Goal: Transaction & Acquisition: Register for event/course

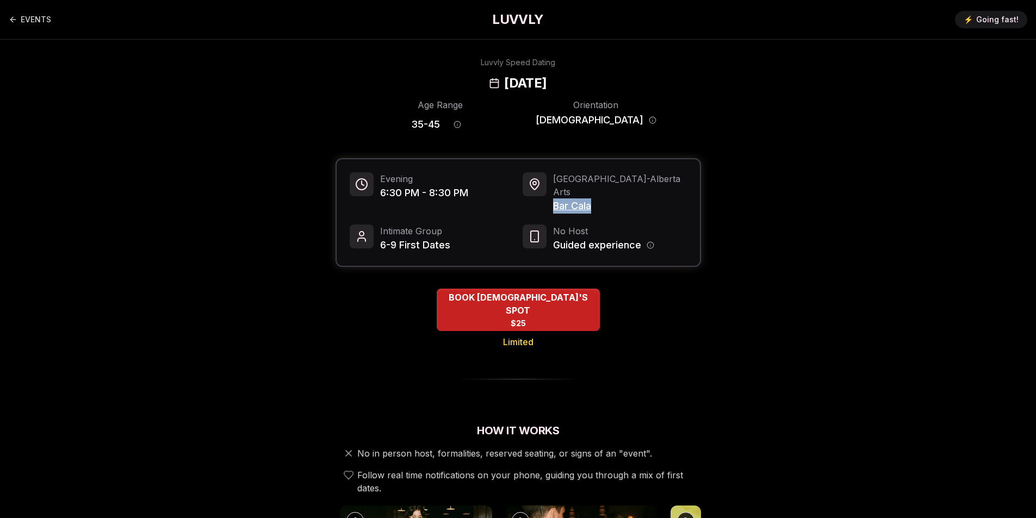
drag, startPoint x: 601, startPoint y: 193, endPoint x: 554, endPoint y: 194, distance: 46.8
click at [554, 199] on span "Bar Cala" at bounding box center [620, 206] width 134 height 15
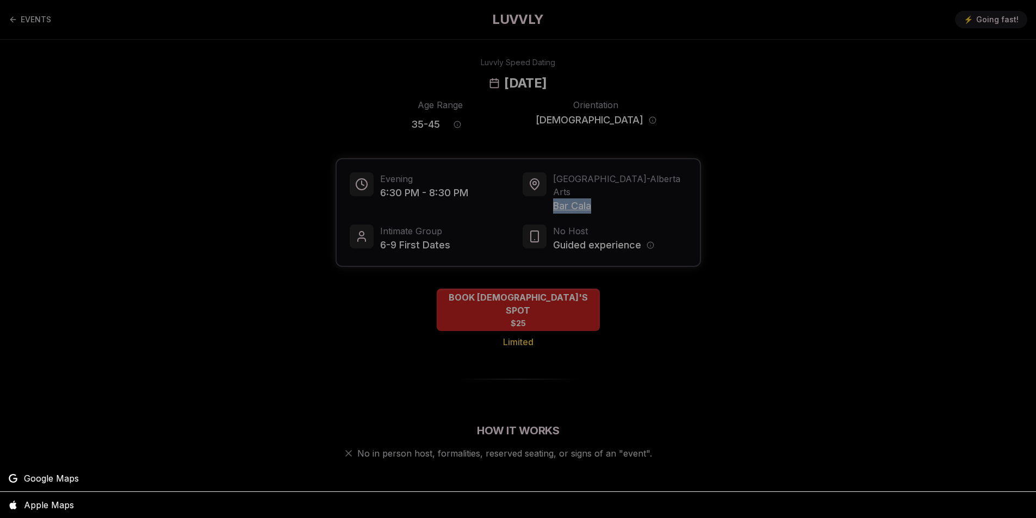
copy span "Bar Cala"
click at [309, 94] on div at bounding box center [518, 259] width 1036 height 518
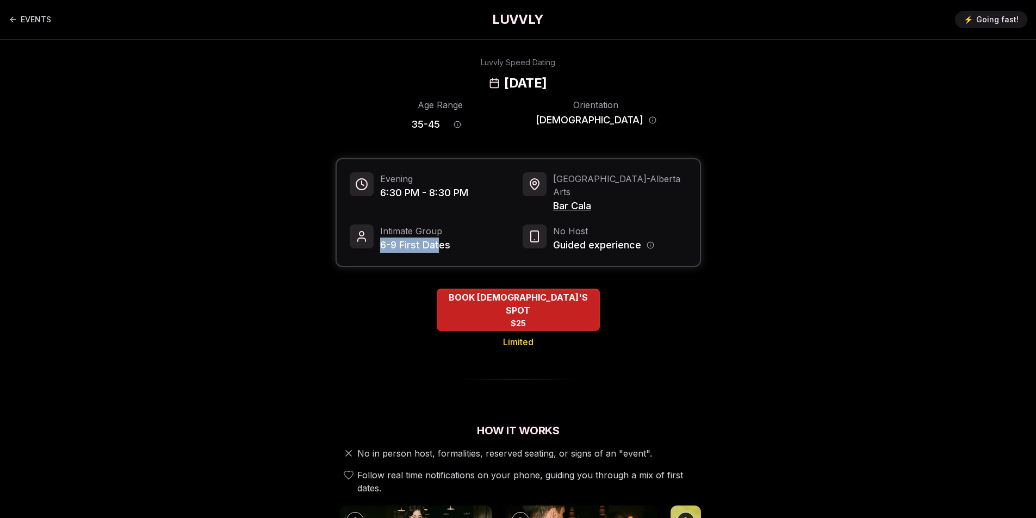
drag, startPoint x: 381, startPoint y: 232, endPoint x: 438, endPoint y: 229, distance: 57.2
click at [438, 238] on span "6-9 First Dates" at bounding box center [415, 245] width 70 height 15
drag, startPoint x: 441, startPoint y: 126, endPoint x: 460, endPoint y: 126, distance: 19.0
click at [440, 126] on span "35 - 45" at bounding box center [425, 124] width 29 height 15
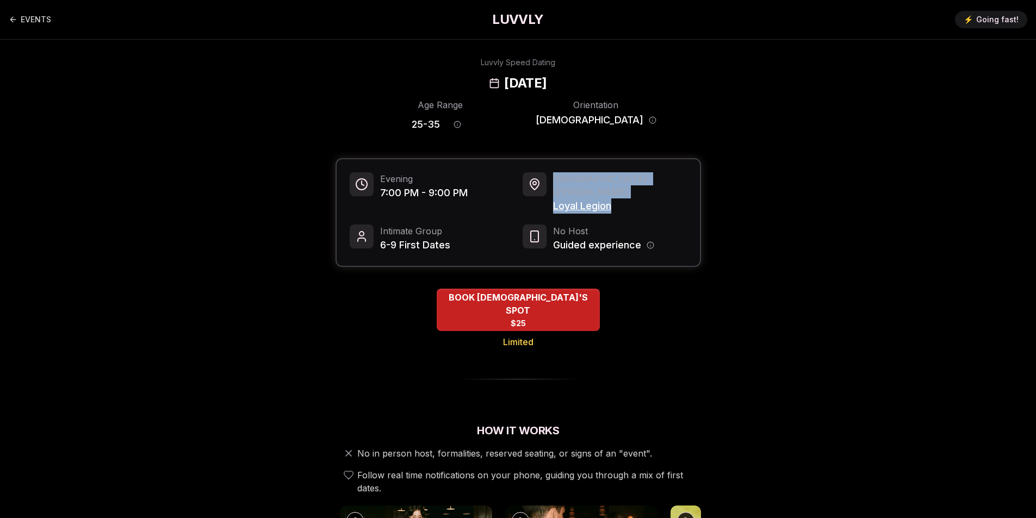
drag, startPoint x: 626, startPoint y: 189, endPoint x: 549, endPoint y: 191, distance: 77.3
click at [549, 191] on div "Portland - [PERSON_NAME] Legion" at bounding box center [605, 192] width 164 height 41
click at [636, 196] on div "Portland - [PERSON_NAME] Legion" at bounding box center [605, 192] width 164 height 41
drag, startPoint x: 641, startPoint y: 194, endPoint x: 552, endPoint y: 193, distance: 88.7
click at [552, 193] on div "Portland - [PERSON_NAME] Legion" at bounding box center [605, 192] width 164 height 41
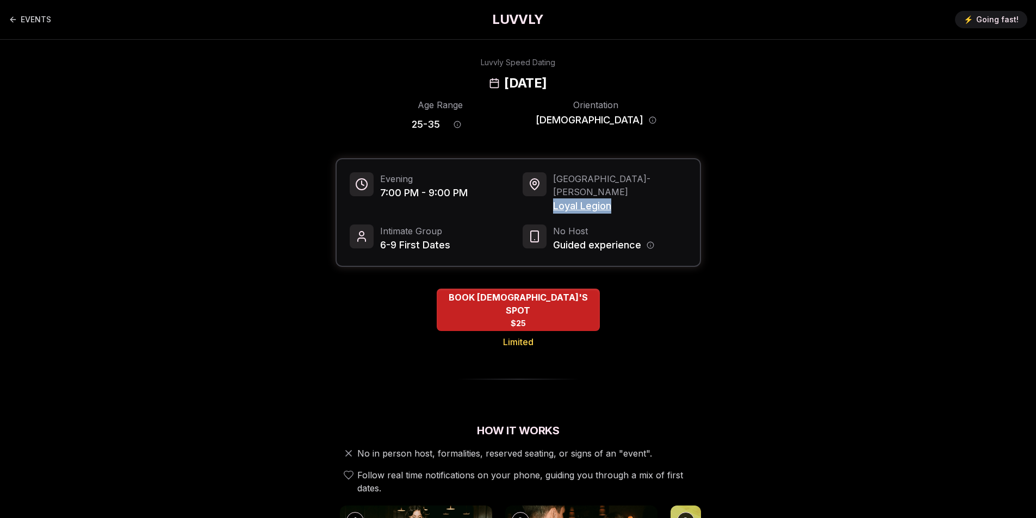
copy span "Loyal Legion"
